Goal: Transaction & Acquisition: Purchase product/service

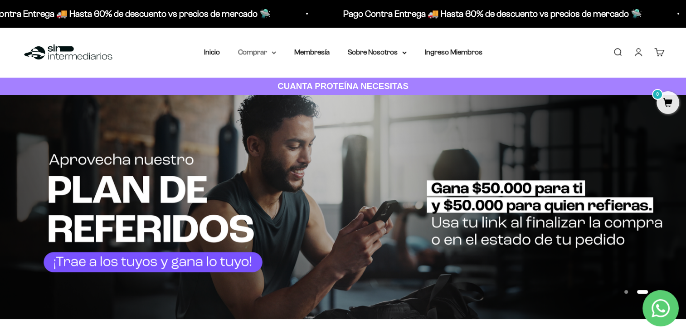
click at [268, 53] on summary "Comprar" at bounding box center [257, 52] width 38 height 12
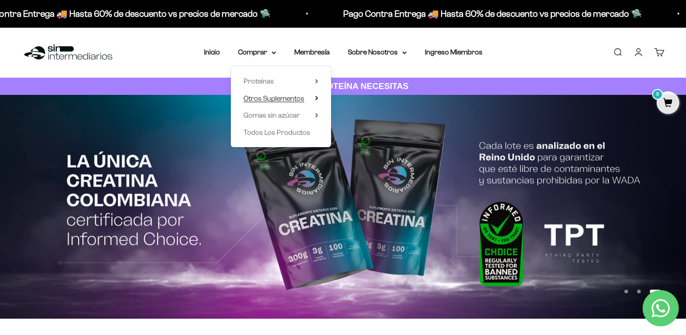
click at [262, 96] on span "Otros Suplementos" at bounding box center [274, 98] width 61 height 8
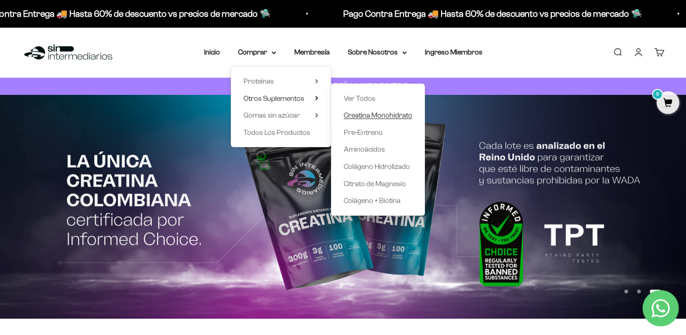
click at [390, 115] on span "Creatina Monohidrato" at bounding box center [378, 115] width 68 height 8
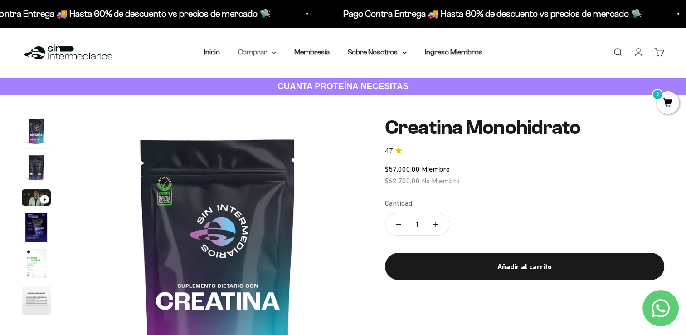
click at [263, 50] on summary "Comprar" at bounding box center [257, 52] width 38 height 12
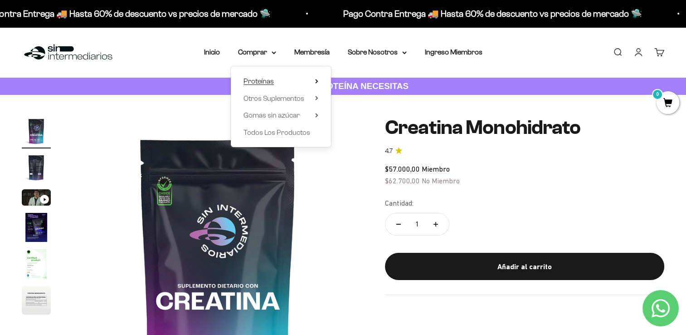
click at [269, 77] on span "Proteínas" at bounding box center [259, 81] width 30 height 8
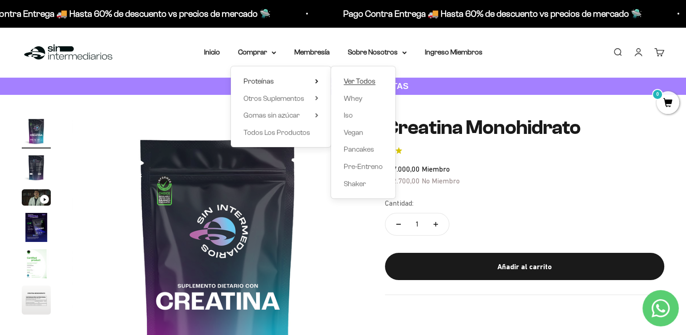
click at [366, 83] on span "Ver Todos" at bounding box center [360, 81] width 32 height 8
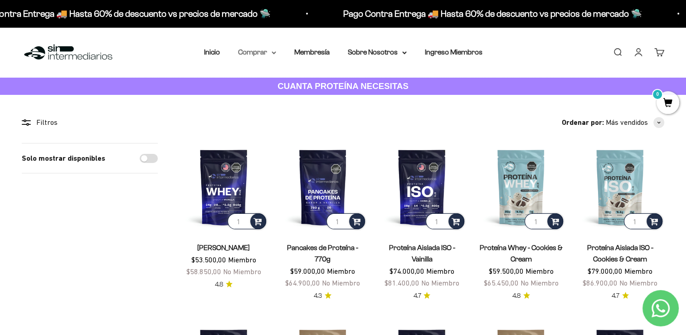
click at [266, 53] on summary "Comprar" at bounding box center [257, 52] width 38 height 12
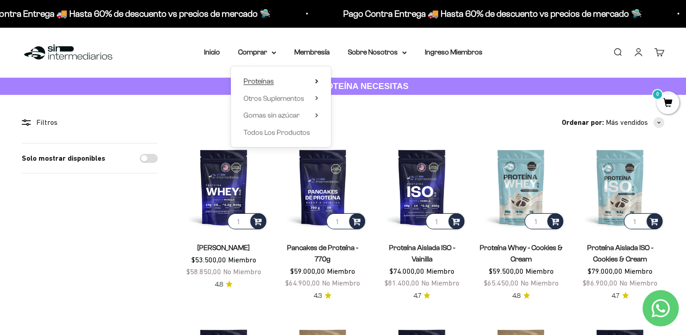
click at [284, 80] on summary "Proteínas" at bounding box center [281, 81] width 75 height 12
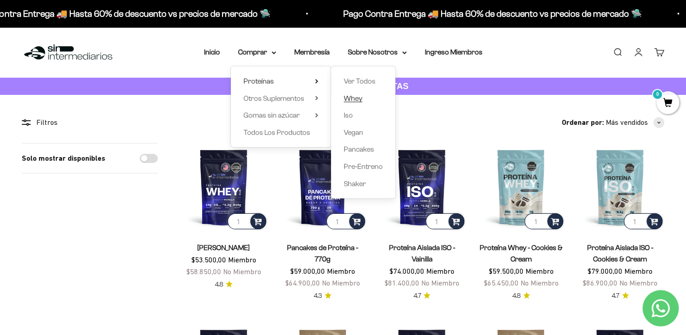
click at [367, 102] on link "Whey" at bounding box center [363, 99] width 39 height 12
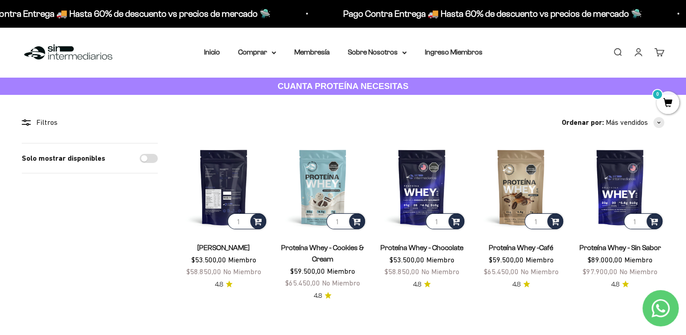
click at [216, 178] on img at bounding box center [224, 187] width 88 height 88
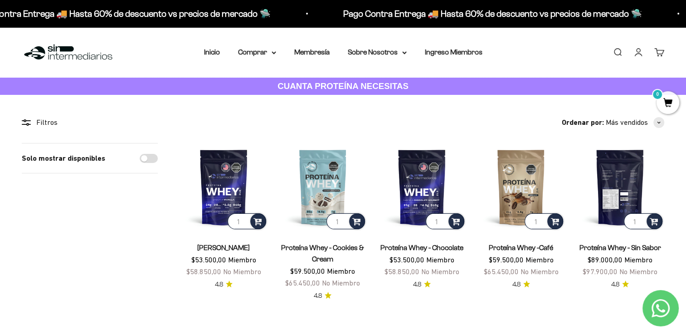
click at [623, 187] on img at bounding box center [620, 187] width 88 height 88
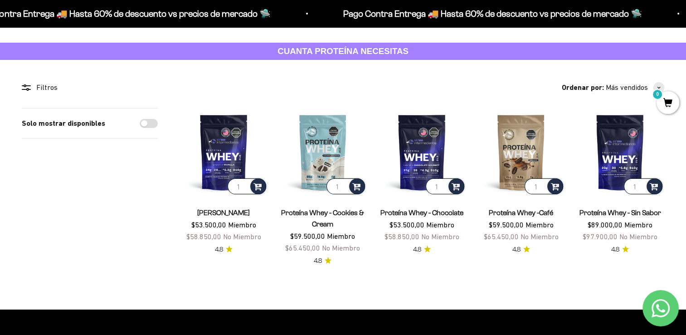
scroll to position [91, 0]
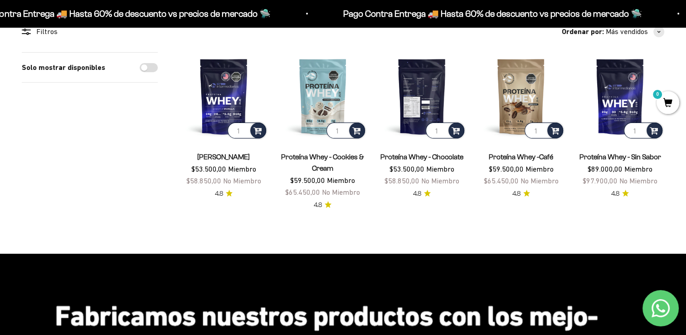
click at [413, 95] on img at bounding box center [422, 96] width 88 height 88
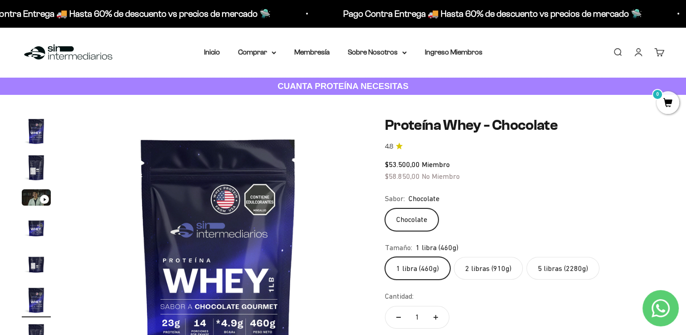
click at [543, 276] on label "5 libras (2280g)" at bounding box center [563, 268] width 73 height 23
click at [385, 257] on input "5 libras (2280g)" at bounding box center [385, 256] width 0 height 0
